Goal: Communication & Community: Answer question/provide support

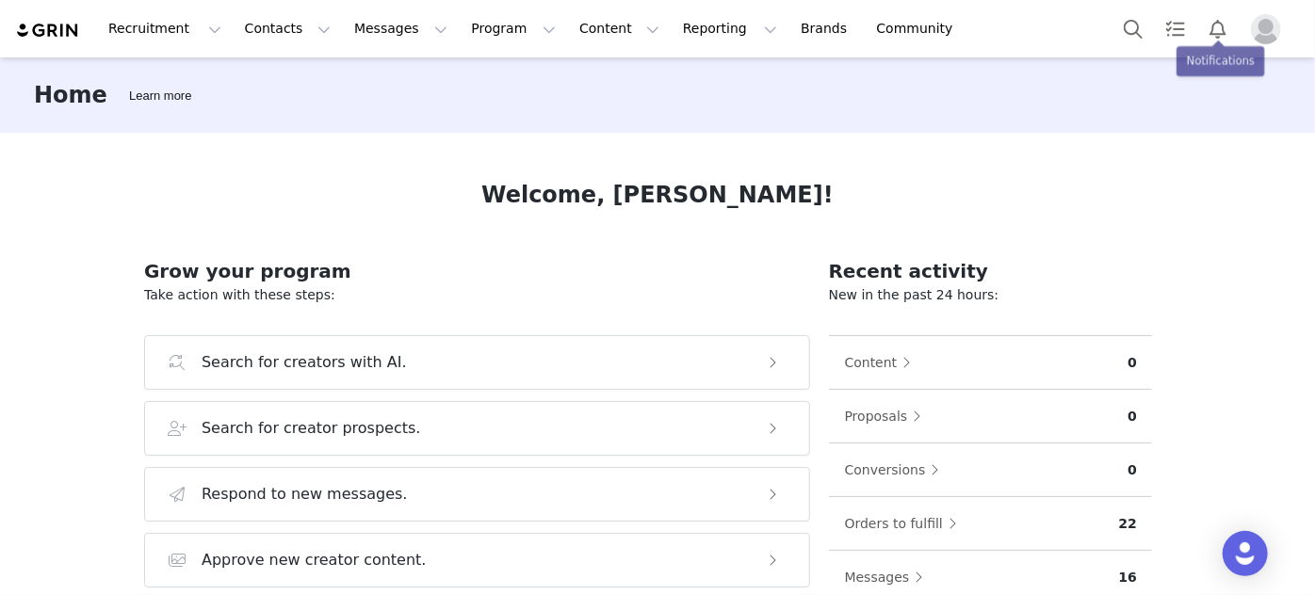
click at [1263, 24] on img "Profile" at bounding box center [1266, 29] width 30 height 30
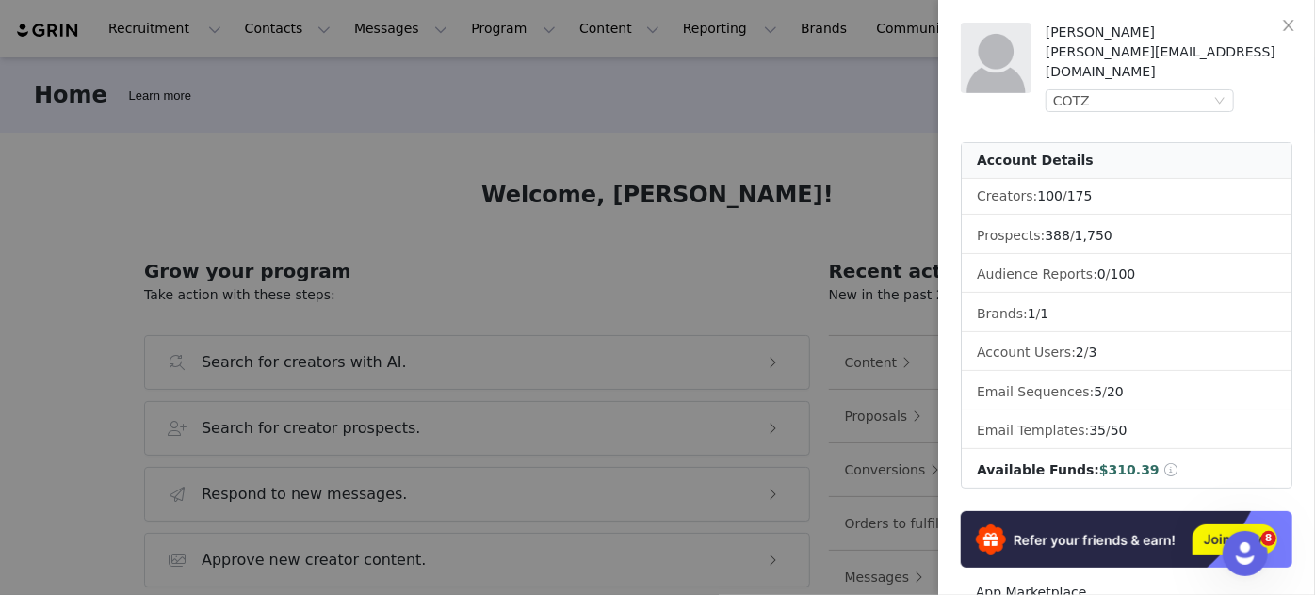
click at [675, 77] on div at bounding box center [657, 297] width 1315 height 595
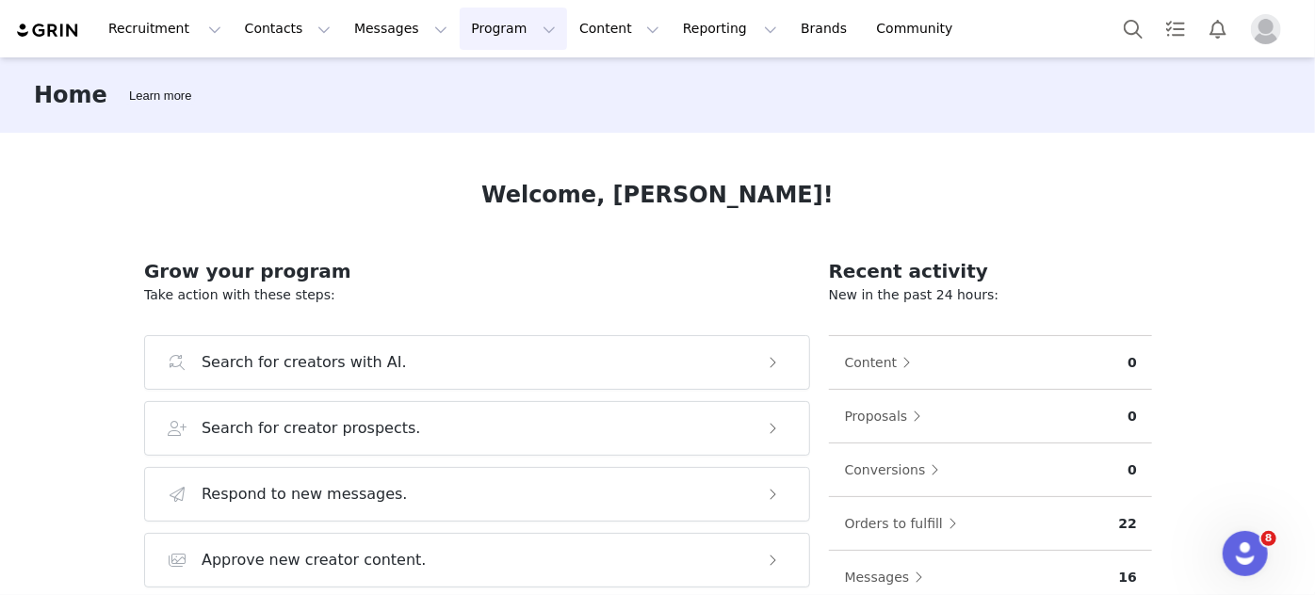
click at [472, 11] on button "Program Program" at bounding box center [513, 29] width 107 height 42
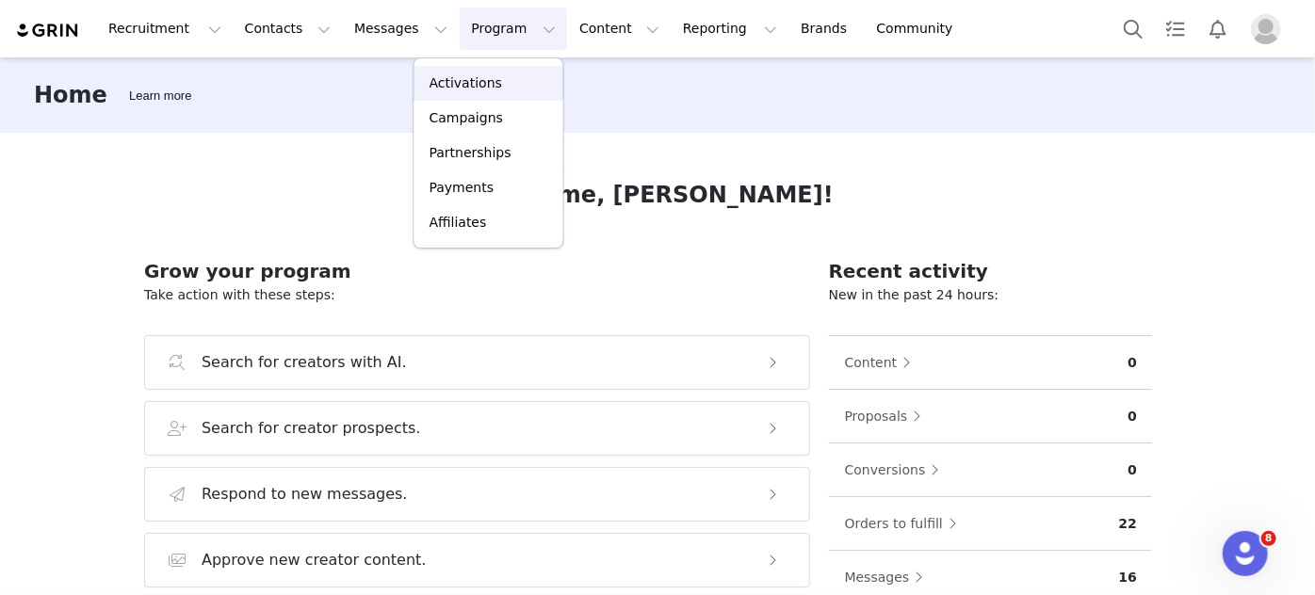
click at [462, 84] on p "Activations" at bounding box center [465, 83] width 73 height 20
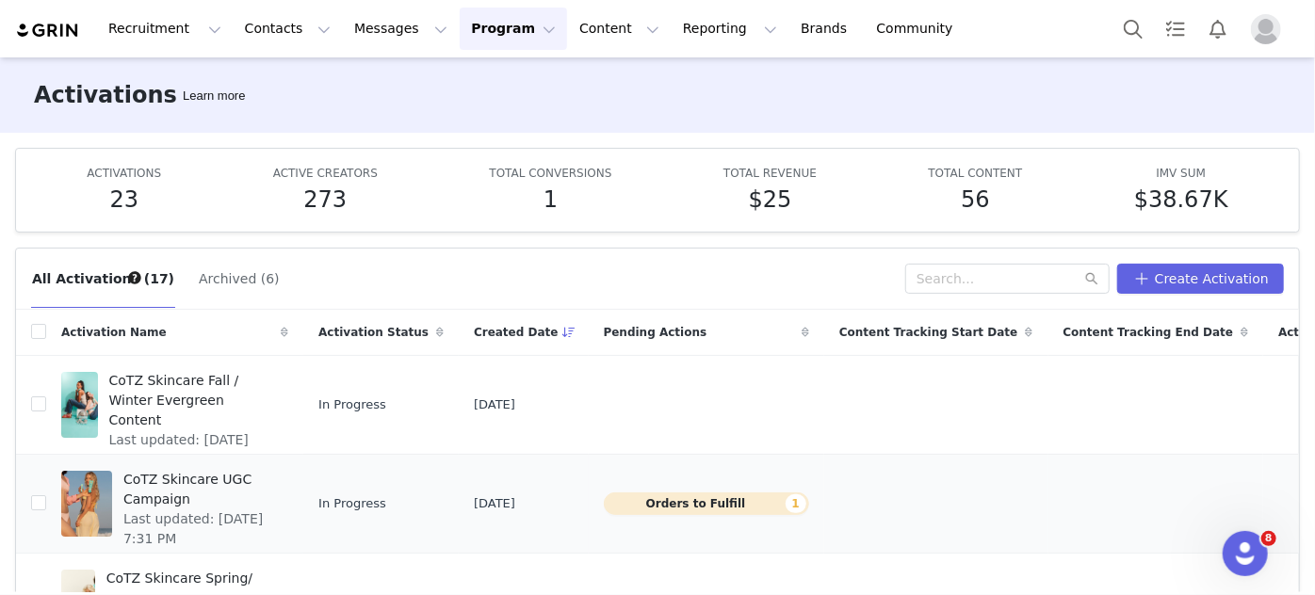
click at [277, 480] on span "CoTZ Skincare UGC Campaign" at bounding box center [200, 490] width 154 height 40
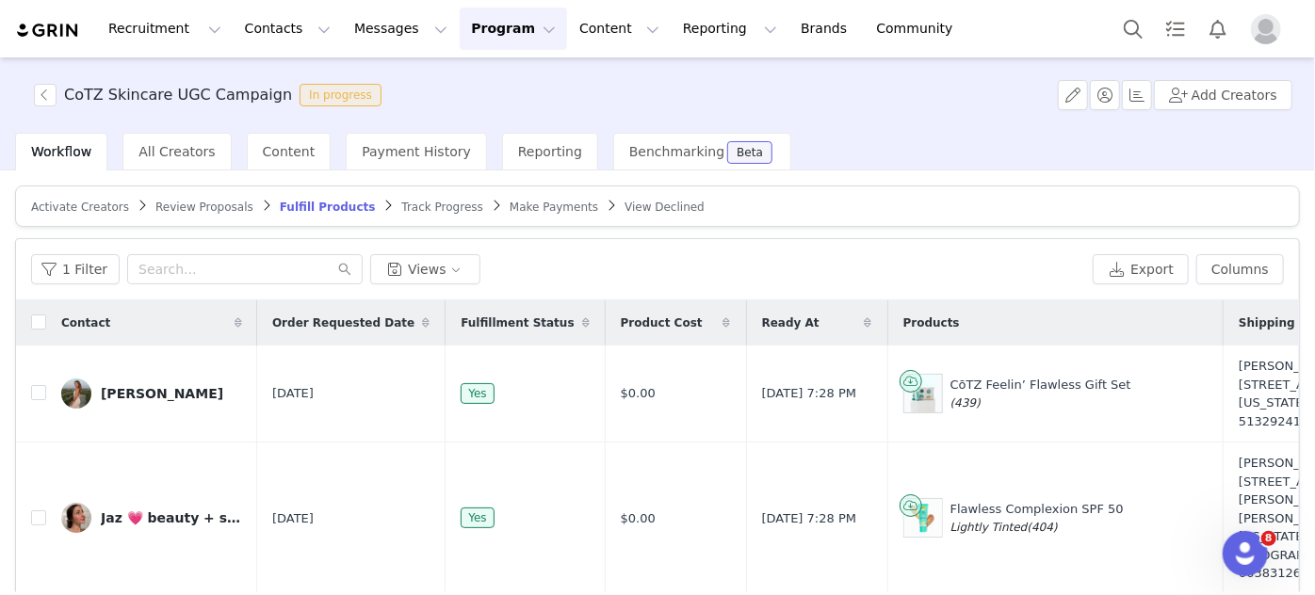
click at [401, 206] on span "Track Progress" at bounding box center [441, 207] width 81 height 13
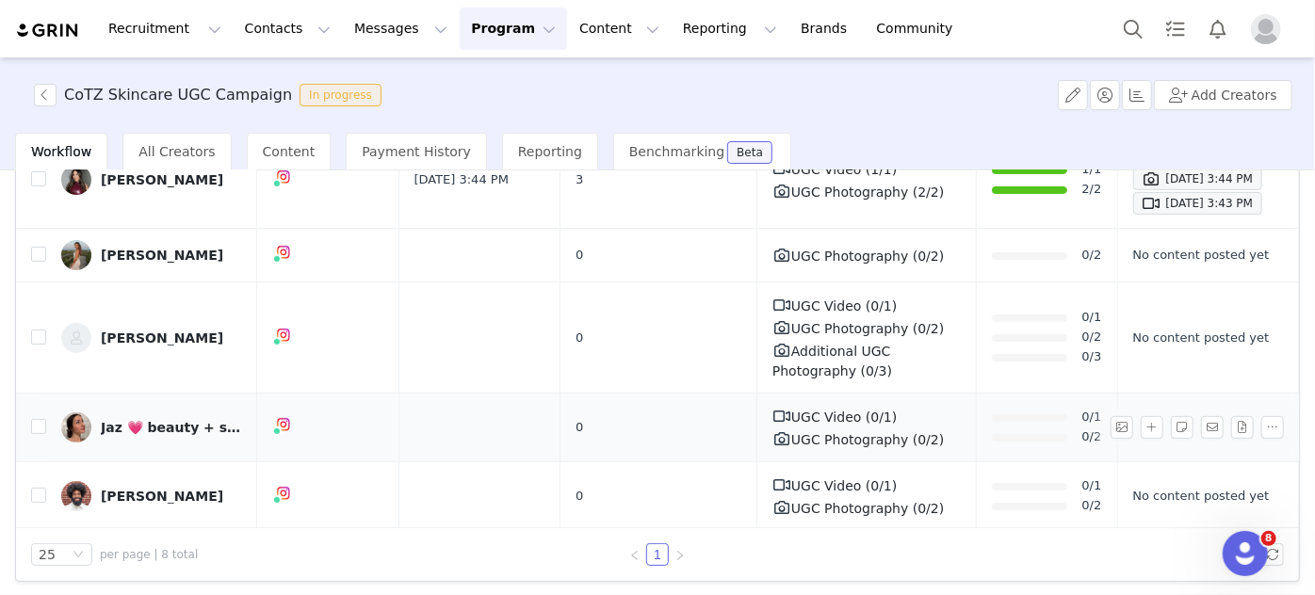
scroll to position [223, 0]
click at [201, 429] on link "Jaz 💗 beauty + skincare" at bounding box center [151, 426] width 181 height 30
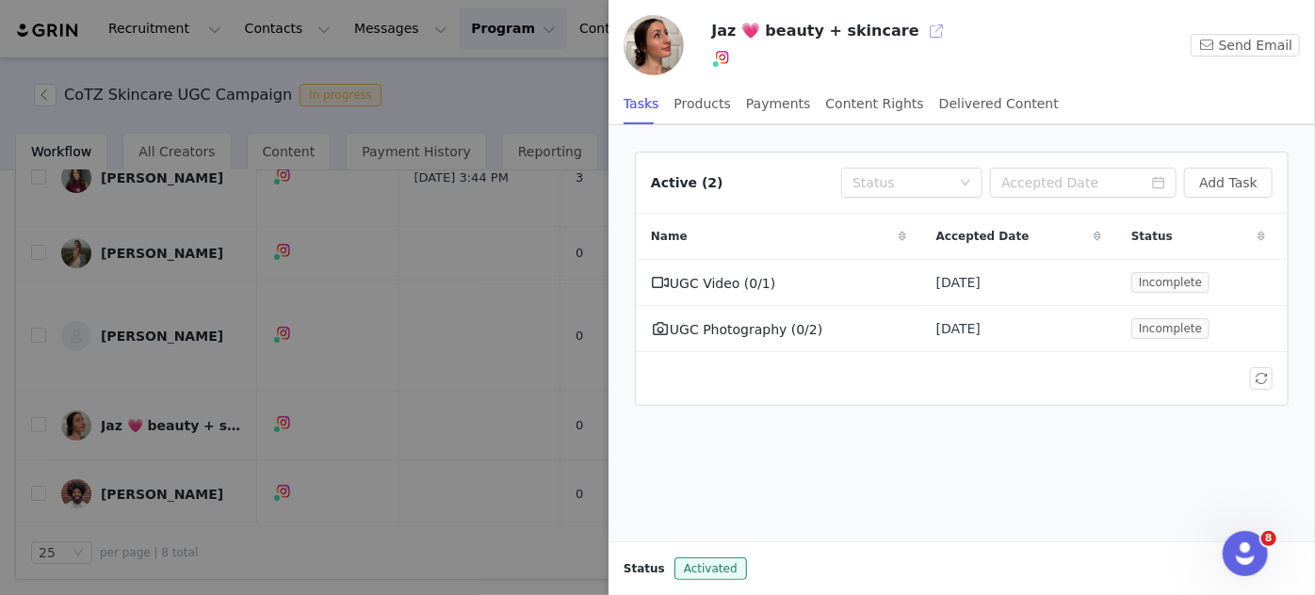
click at [921, 34] on button "button" at bounding box center [936, 31] width 30 height 30
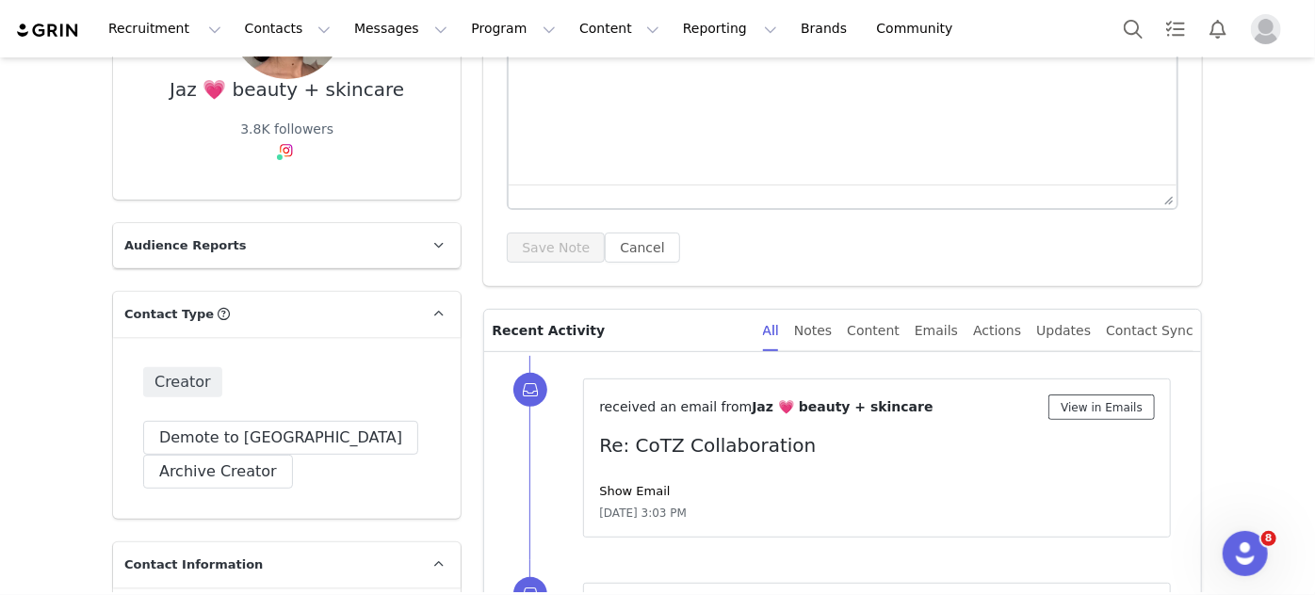
click at [1086, 400] on button "View in Emails" at bounding box center [1101, 407] width 106 height 25
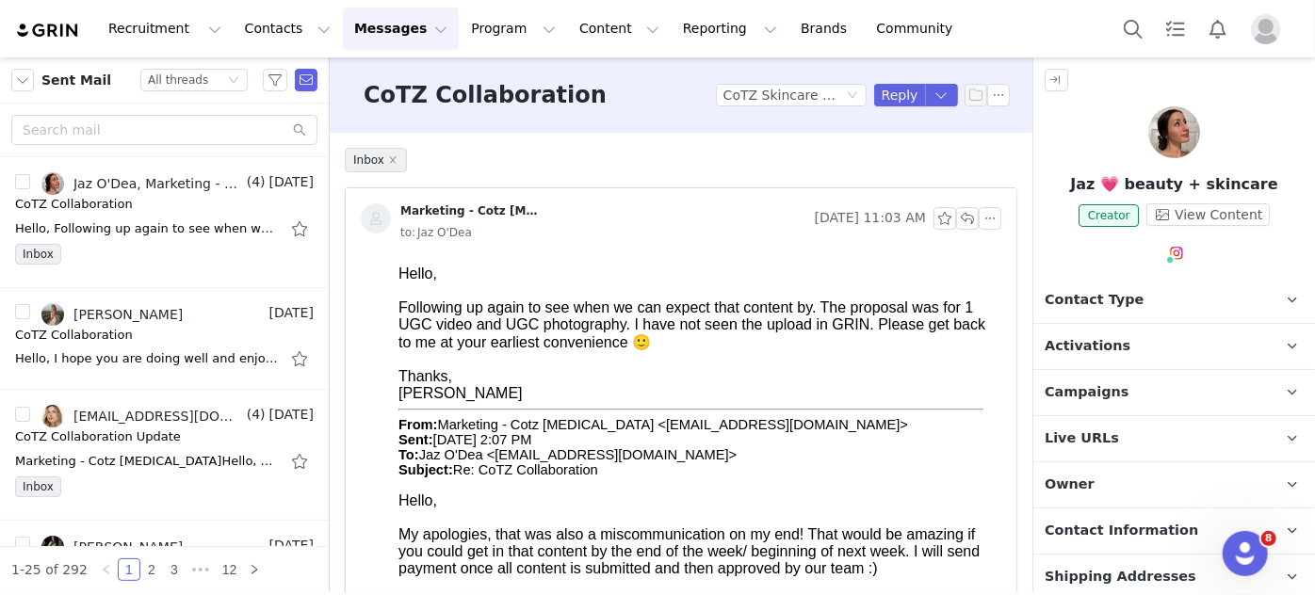
click at [738, 240] on div "to: Jaz O'Dea" at bounding box center [700, 232] width 601 height 21
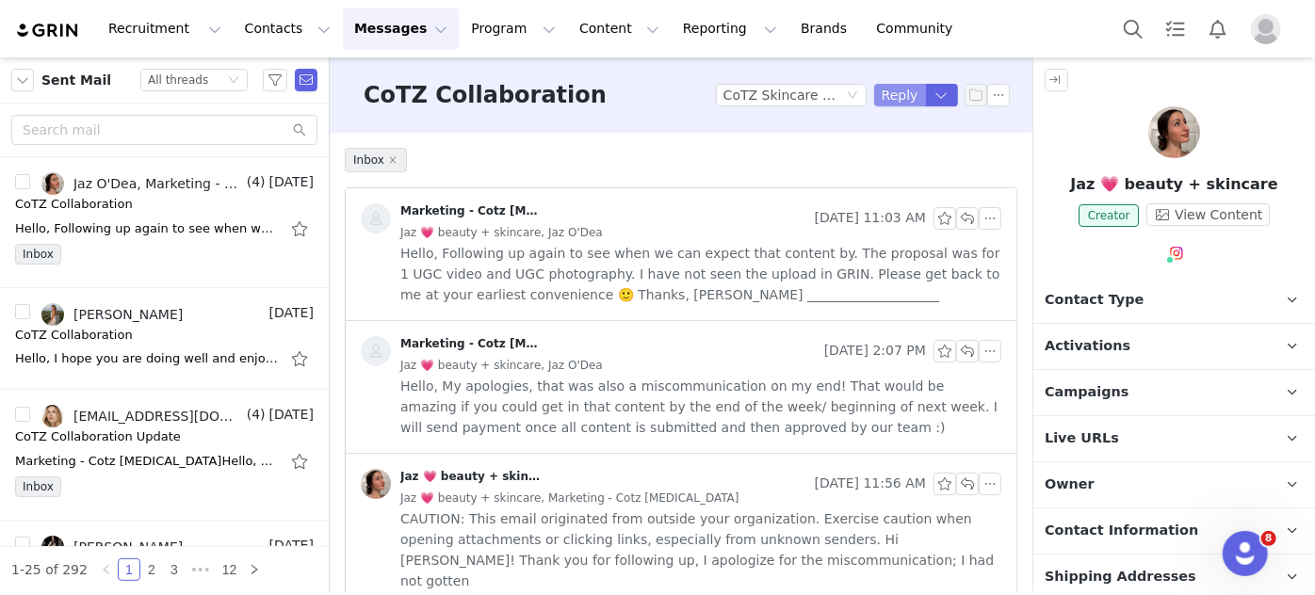
click at [891, 99] on button "Reply" at bounding box center [900, 95] width 52 height 23
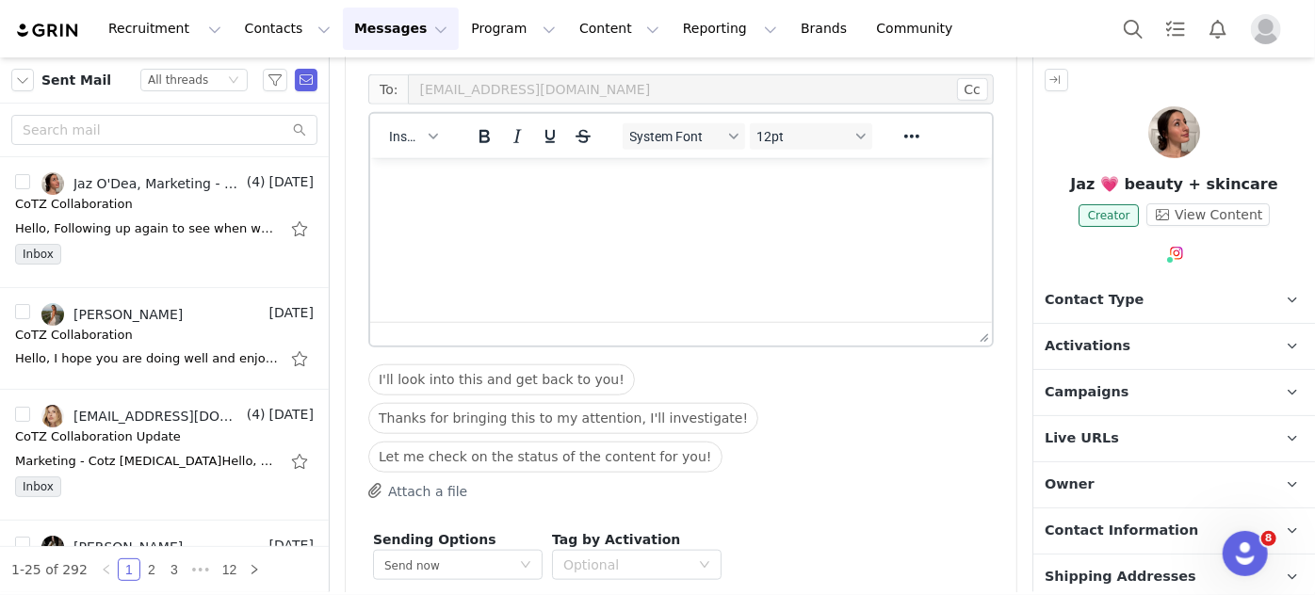
scroll to position [816, 0]
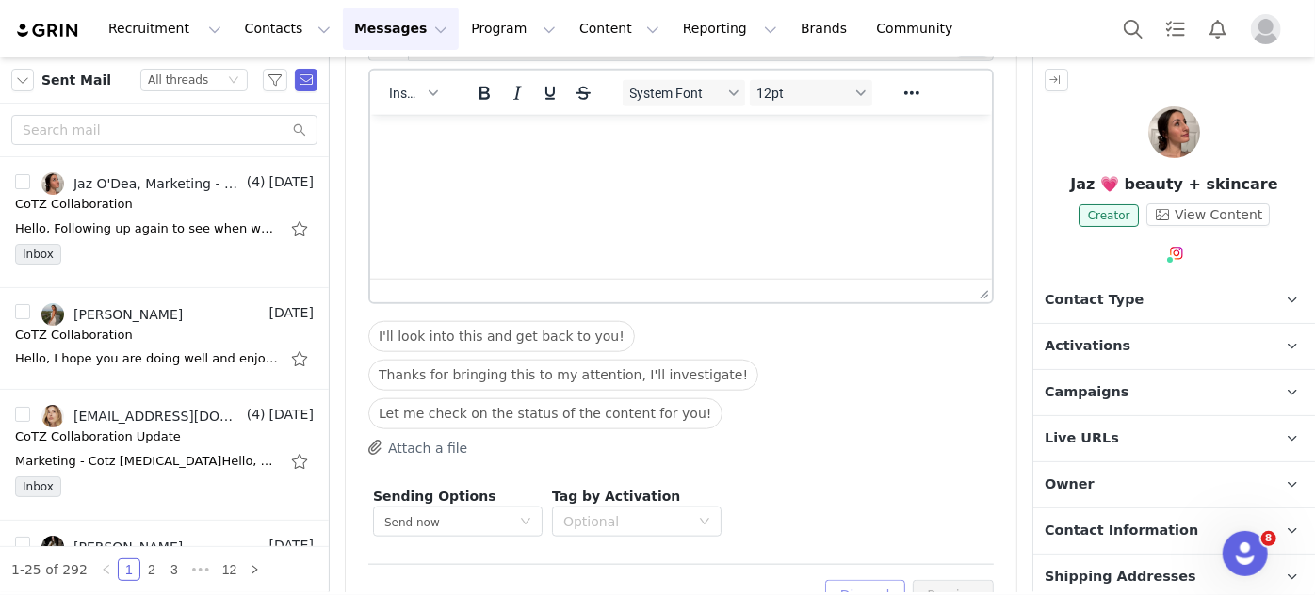
click at [859, 580] on button "Discard" at bounding box center [865, 595] width 80 height 30
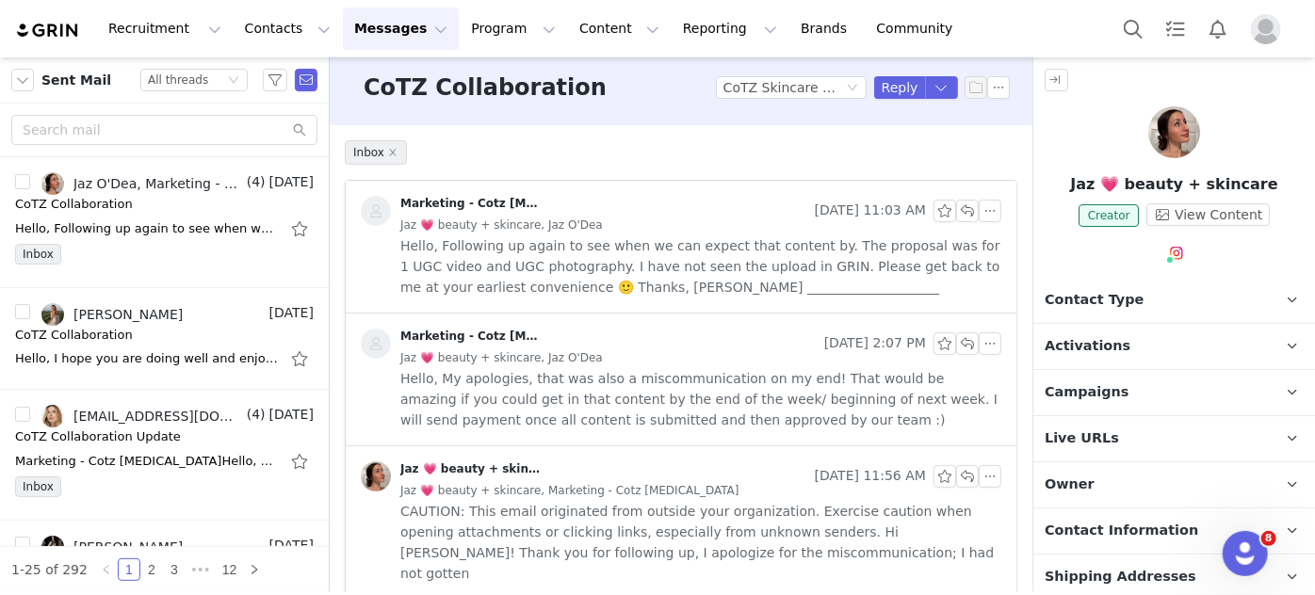
scroll to position [0, 0]
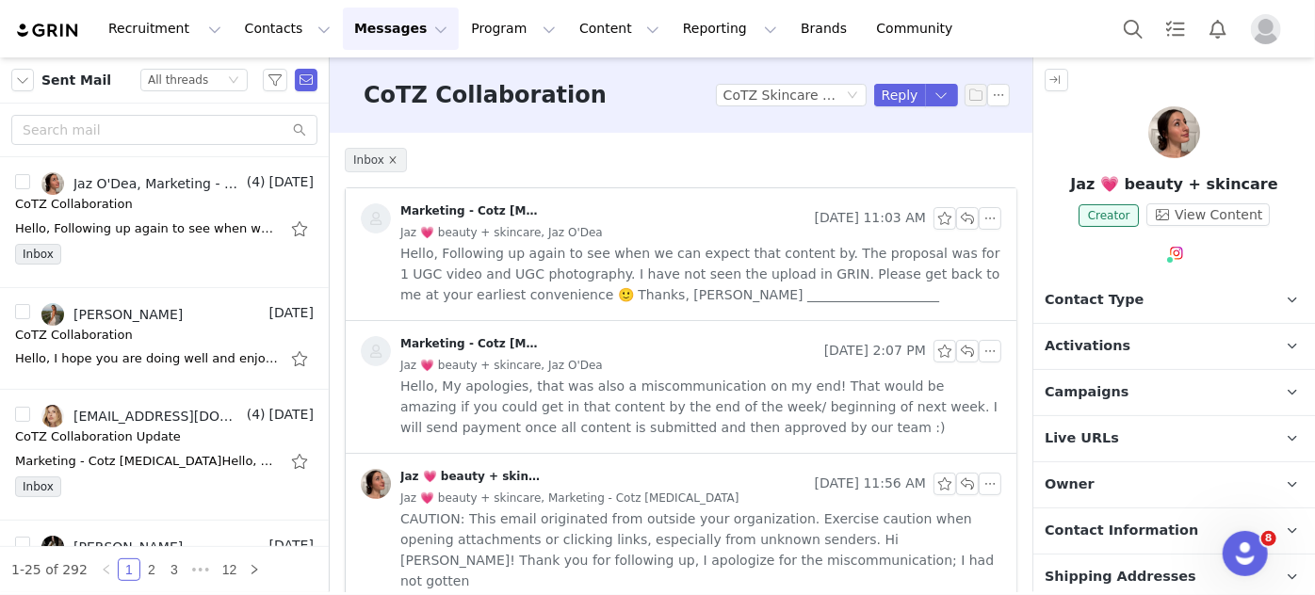
click at [392, 164] on span "Inbox" at bounding box center [376, 160] width 62 height 24
click at [392, 157] on icon "icon: close" at bounding box center [392, 159] width 9 height 9
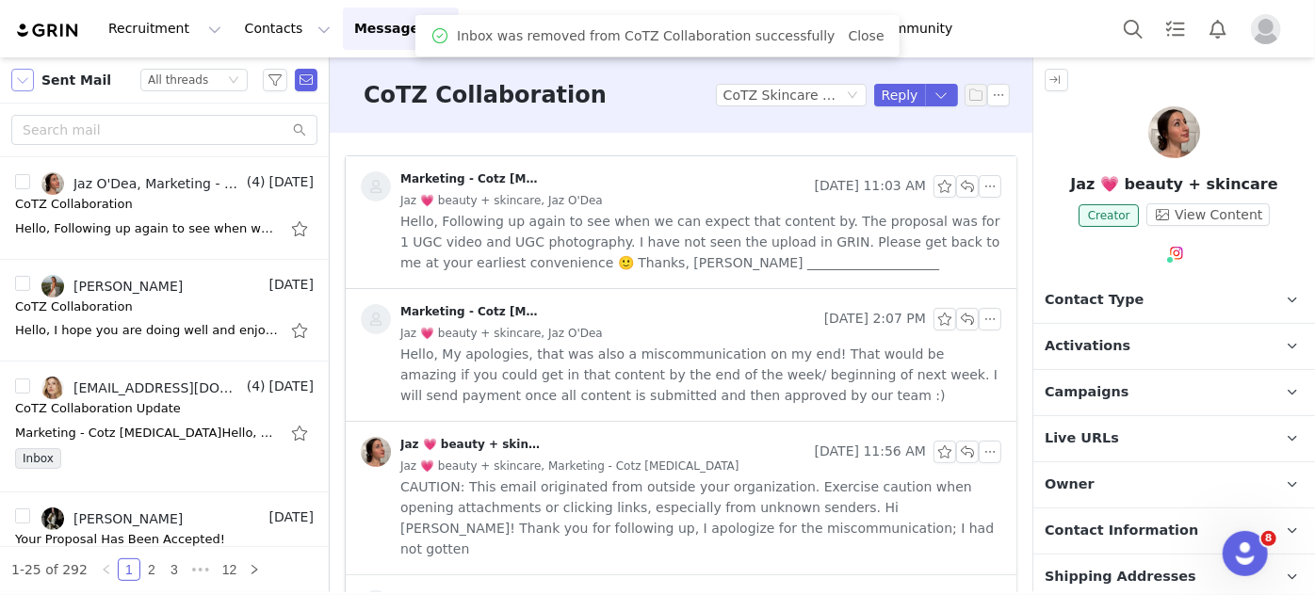
click at [13, 74] on button "button" at bounding box center [22, 80] width 23 height 23
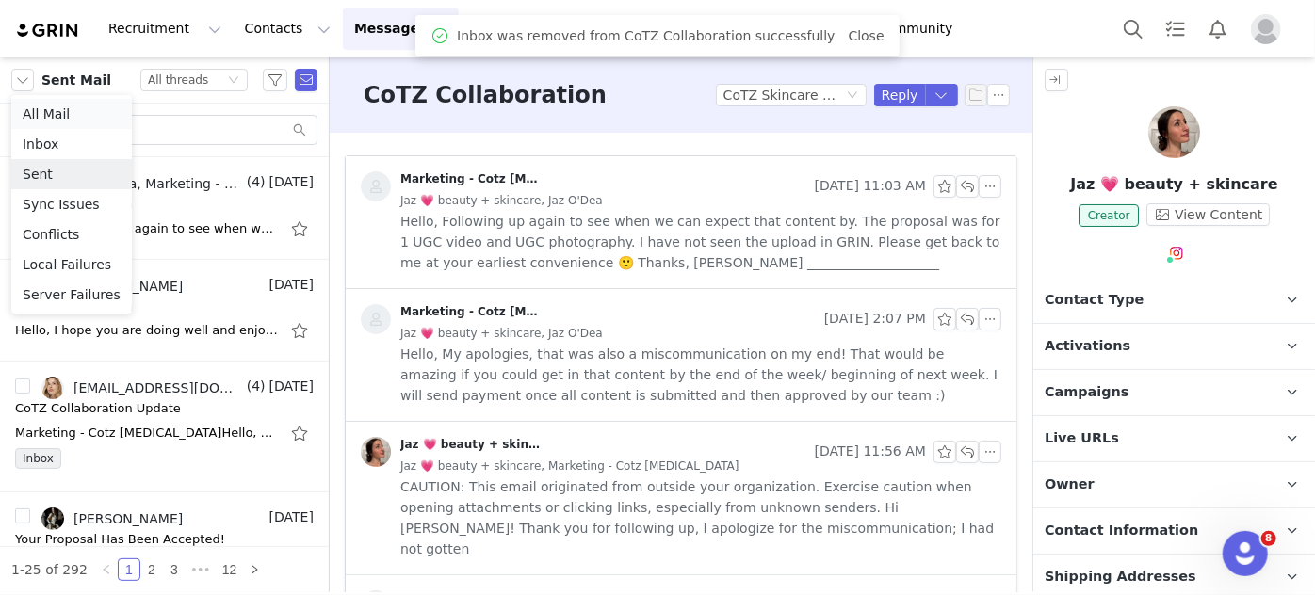
click at [57, 117] on li "All Mail" at bounding box center [71, 114] width 121 height 30
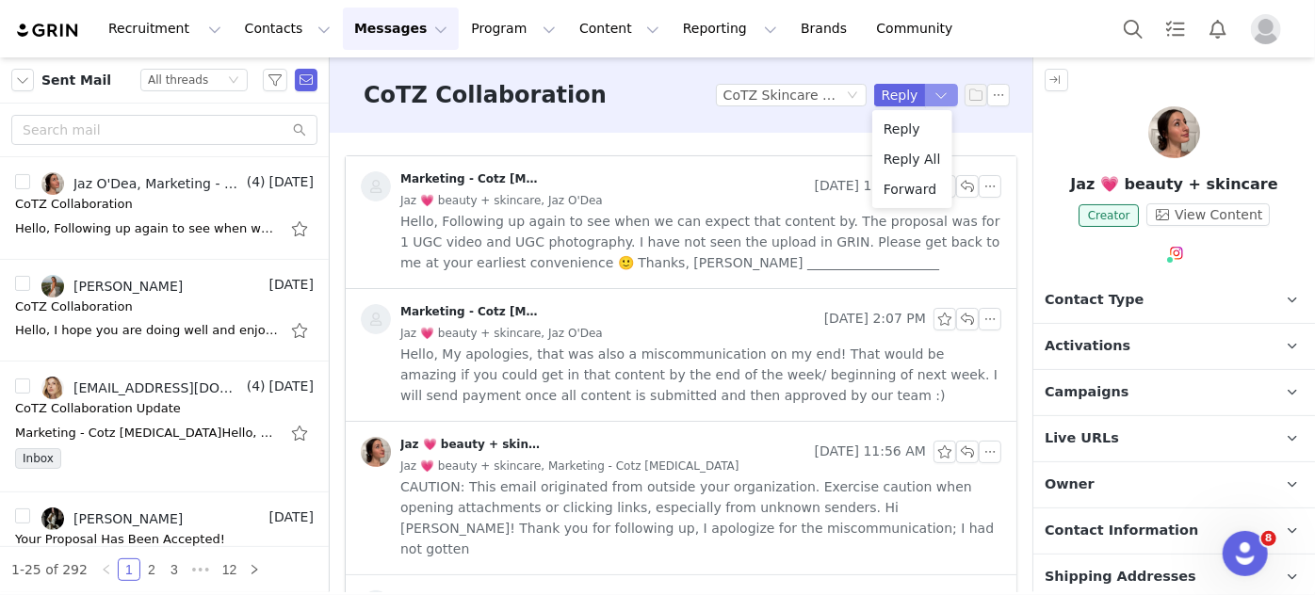
click at [936, 99] on button "button" at bounding box center [942, 95] width 34 height 23
click at [909, 162] on li "Reply All" at bounding box center [912, 159] width 80 height 30
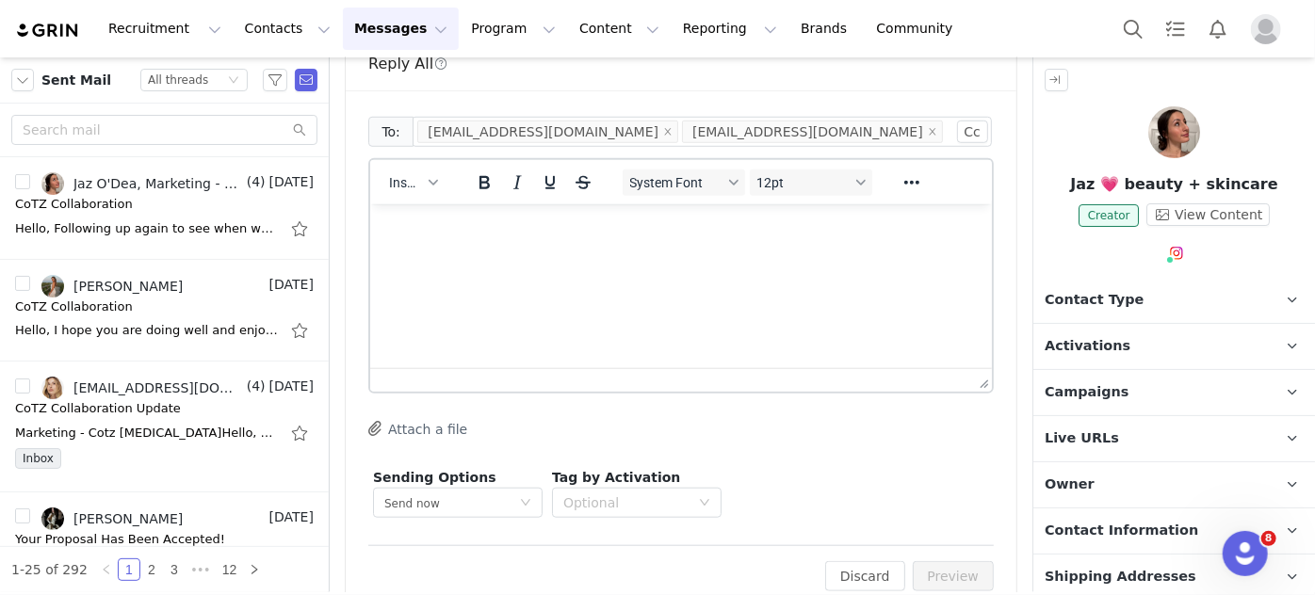
scroll to position [705, 0]
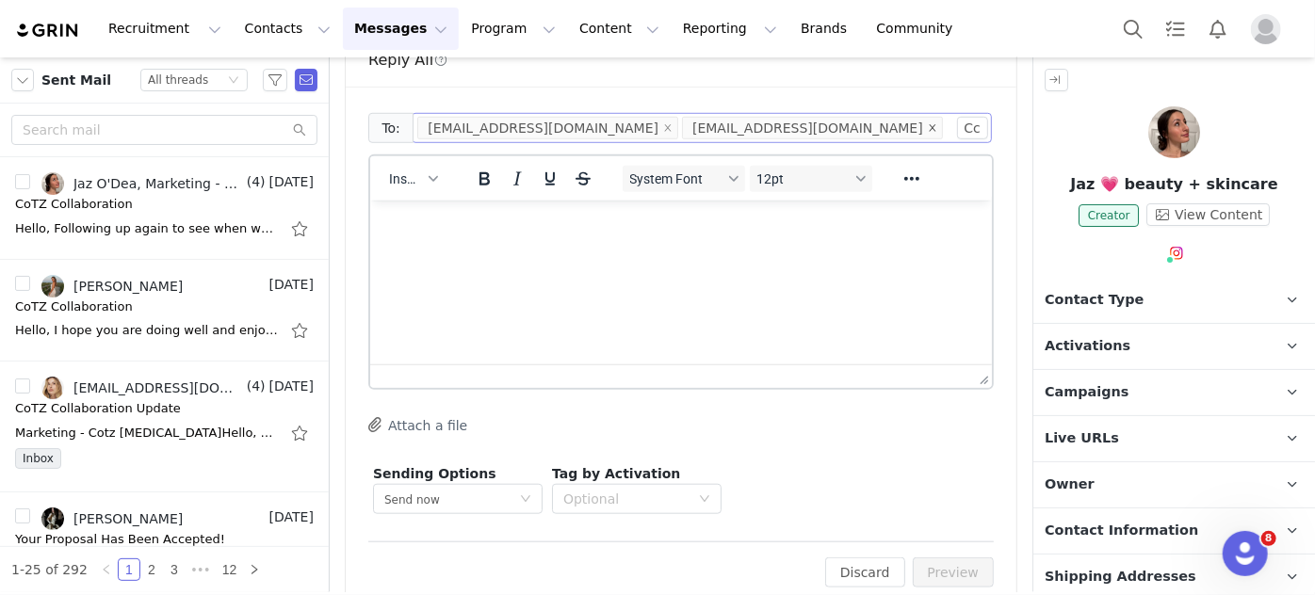
click at [928, 123] on icon "icon: close" at bounding box center [932, 127] width 9 height 9
click at [517, 219] on p "Rich Text Area. Press ALT-0 for help." at bounding box center [679, 225] width 591 height 21
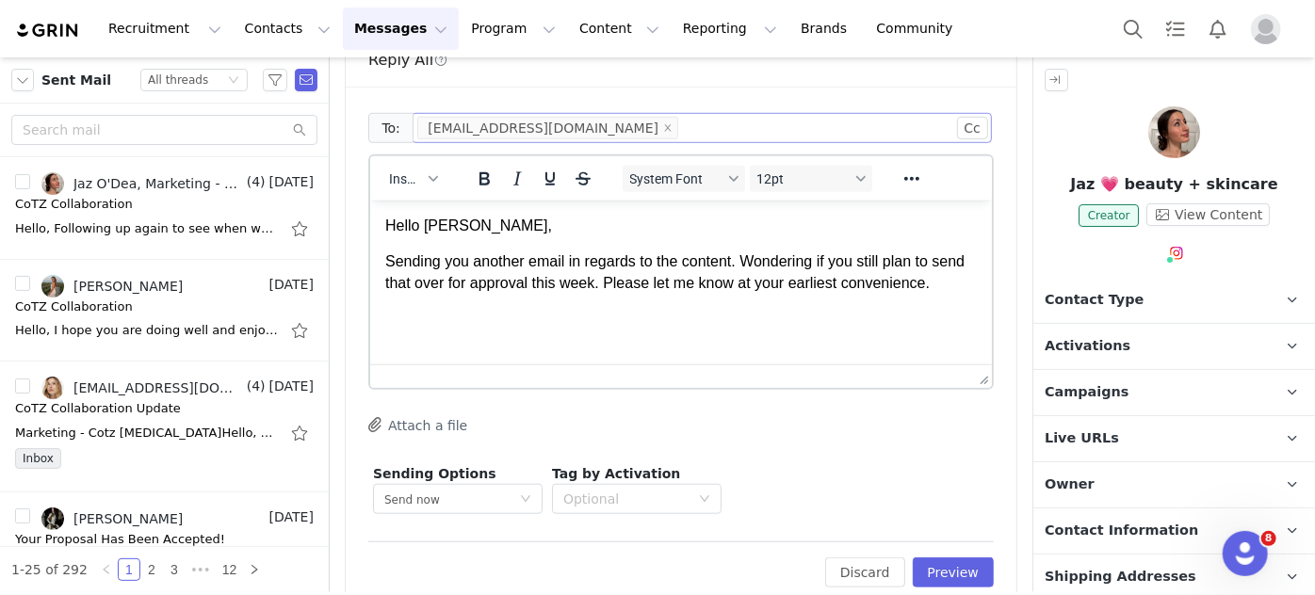
click at [783, 261] on p "Sending you another email in regards to the content. Wondering if you still pla…" at bounding box center [679, 272] width 591 height 42
click at [802, 257] on p "Sending you another email in regards to the content. Wondering if you still pla…" at bounding box center [679, 272] width 591 height 42
drag, startPoint x: 612, startPoint y: 264, endPoint x: 630, endPoint y: 267, distance: 18.1
click at [613, 263] on p "I'm sending you another email about the content. Do you still plan to send that…" at bounding box center [679, 272] width 591 height 42
click at [624, 264] on p "I'm sending you another email about the content. Do you still plan to send that…" at bounding box center [679, 272] width 591 height 42
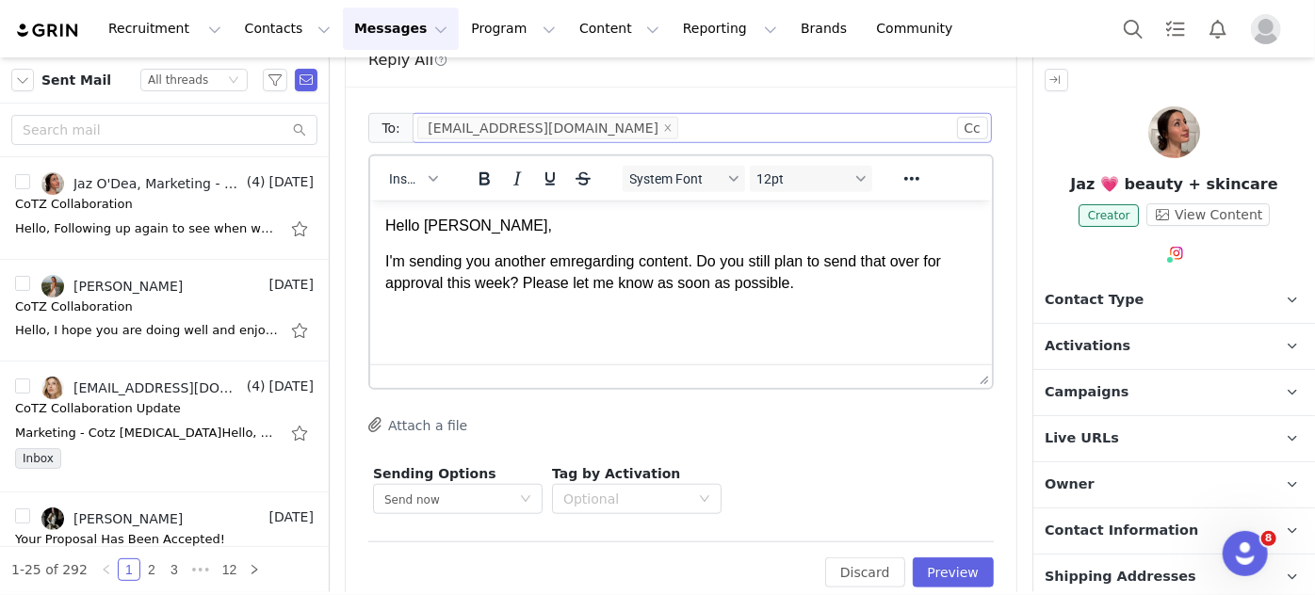
click at [607, 262] on p "I'm sending you another emregarding content. Do you still plan to send that ove…" at bounding box center [679, 272] width 591 height 42
click at [582, 264] on p "I'm sending you another emregarding content. Do you still plan to send that ove…" at bounding box center [679, 272] width 591 height 42
click at [865, 262] on p "I'm sending you another email regarding the UGC content. Do you still plan to s…" at bounding box center [679, 272] width 591 height 42
click at [924, 264] on p "I'm sending you another email regarding the UGC content. Would you still like t…" at bounding box center [679, 272] width 591 height 42
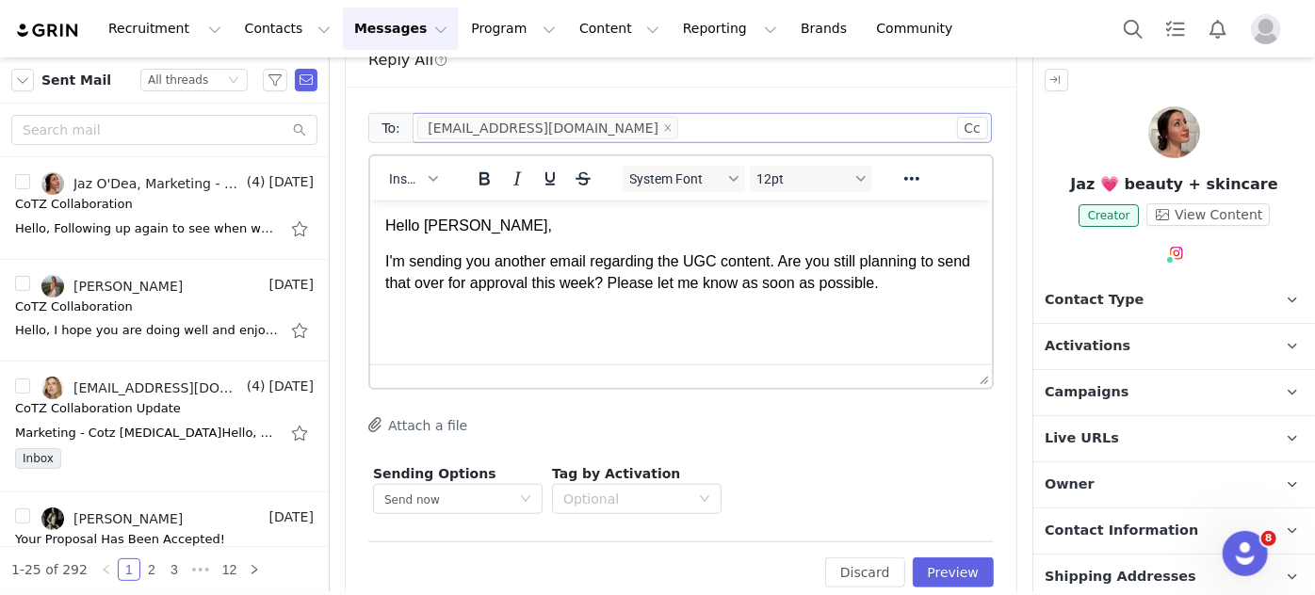
click at [905, 283] on p "I'm sending you another email regarding the UGC content. Are you still planning…" at bounding box center [679, 272] width 591 height 42
click at [791, 262] on p "I'm sending you another email regarding the UGC content. Are you still planning…" at bounding box center [679, 272] width 591 height 42
click at [959, 284] on p "I'm sending you another email regarding the UGC content. Could you let me know …" at bounding box center [679, 282] width 591 height 63
drag, startPoint x: 735, startPoint y: 308, endPoint x: 566, endPoint y: 303, distance: 168.7
click at [566, 303] on p "I'm sending you another email regarding the UGC content. Could you let me know …" at bounding box center [679, 282] width 591 height 63
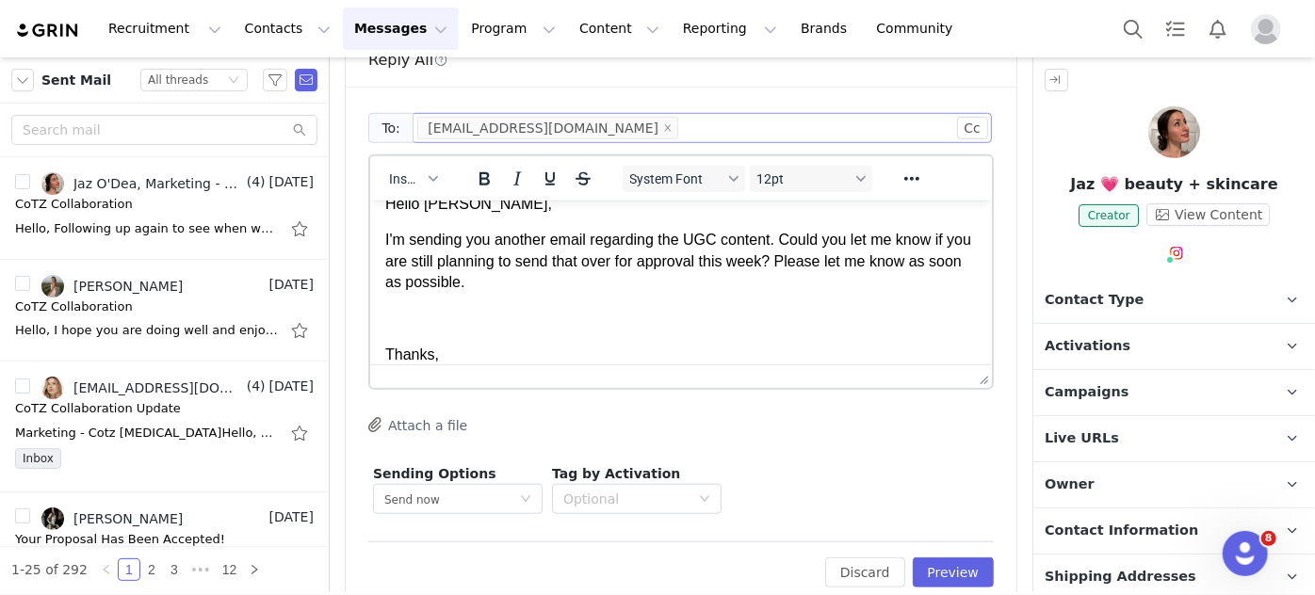
scroll to position [57, 0]
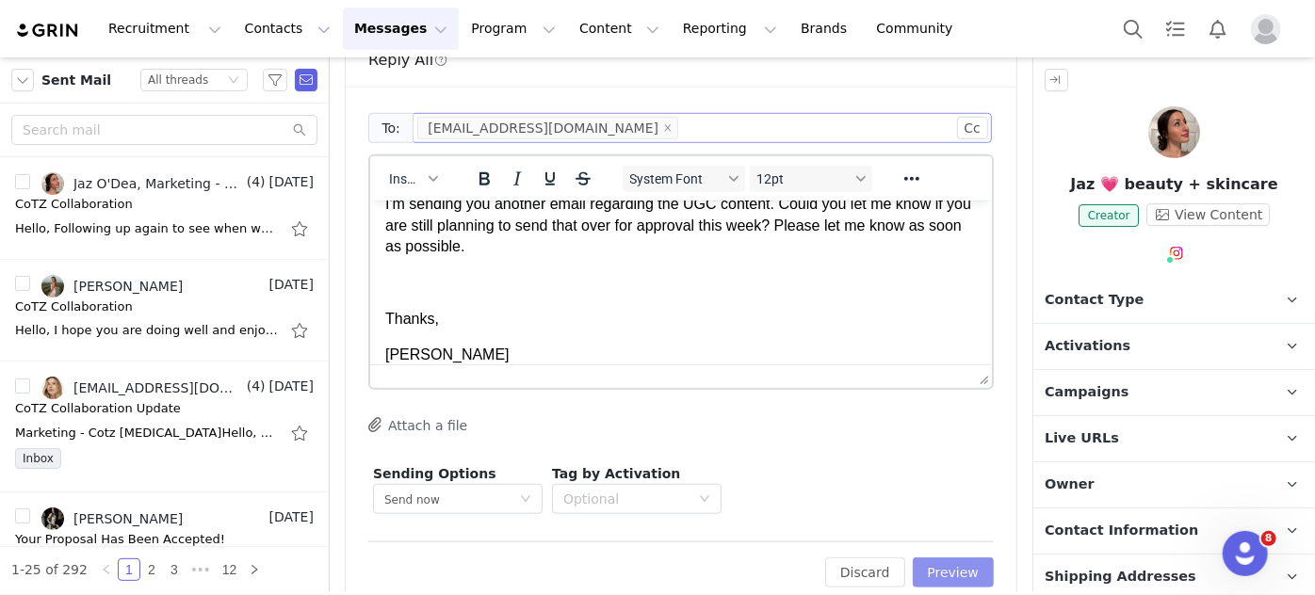
click at [956, 558] on button "Preview" at bounding box center [954, 573] width 82 height 30
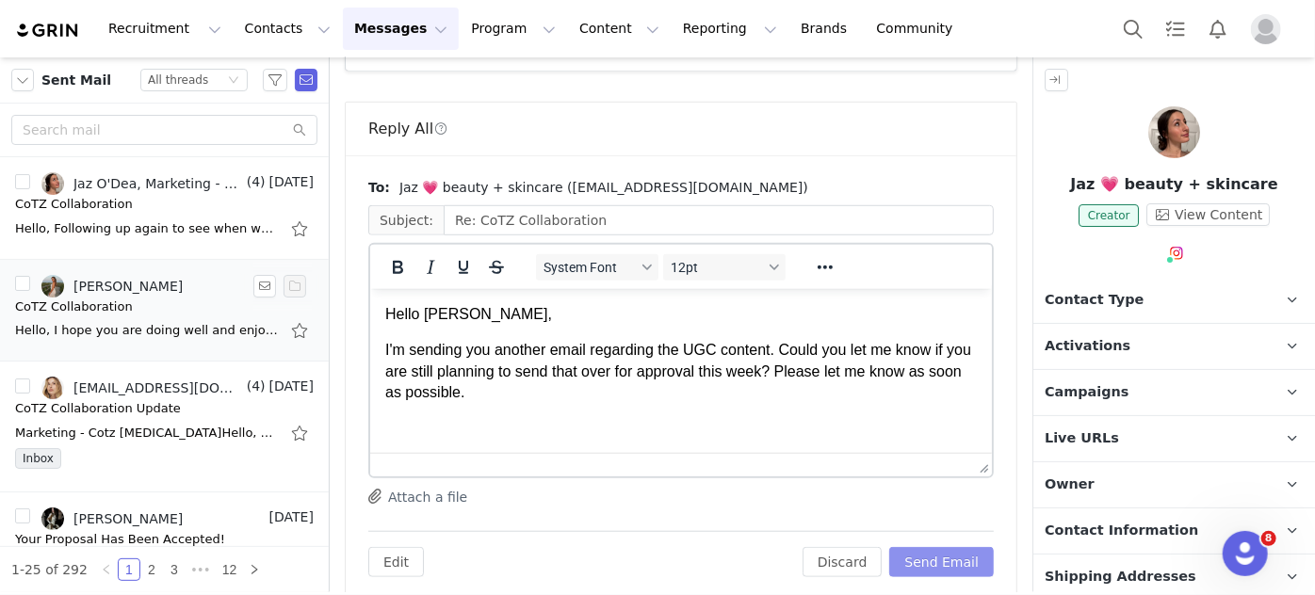
scroll to position [0, 0]
drag, startPoint x: 167, startPoint y: 338, endPoint x: 335, endPoint y: 351, distance: 169.1
click at [167, 337] on div "Hello, I hope you are doing well and enjoying your CoTZ Sunscreen. I wanted to …" at bounding box center [147, 330] width 264 height 19
